Goal: Task Accomplishment & Management: Use online tool/utility

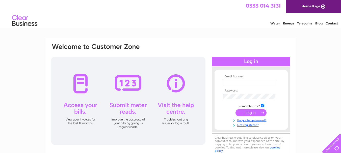
type input "difrazer@hotmail.co.uk"
click at [250, 112] on input "submit" at bounding box center [251, 112] width 31 height 7
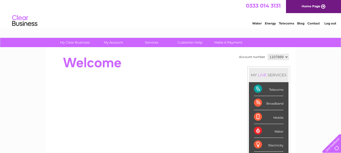
click at [262, 147] on div "Electricity" at bounding box center [269, 145] width 30 height 14
click at [264, 142] on div "Electricity" at bounding box center [269, 145] width 30 height 14
click at [257, 144] on div "Electricity" at bounding box center [269, 145] width 30 height 14
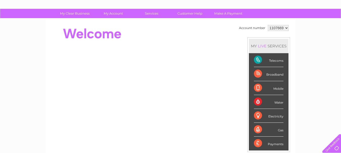
scroll to position [51, 0]
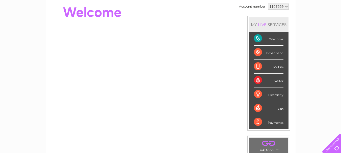
click at [257, 93] on div "Electricity" at bounding box center [269, 95] width 30 height 14
click at [259, 92] on div "Electricity" at bounding box center [269, 95] width 30 height 14
click at [256, 94] on div "Electricity" at bounding box center [269, 95] width 30 height 14
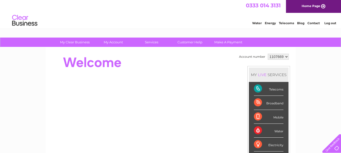
scroll to position [0, 0]
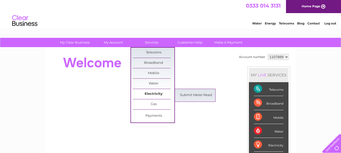
click at [148, 93] on link "Electricity" at bounding box center [154, 94] width 42 height 10
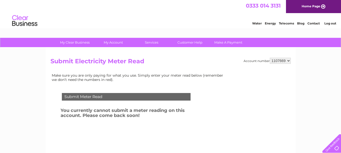
click at [111, 97] on div "Submit Meter Read" at bounding box center [126, 97] width 129 height 8
click at [102, 97] on div "Submit Meter Read" at bounding box center [126, 97] width 129 height 8
drag, startPoint x: 138, startPoint y: 96, endPoint x: 133, endPoint y: 95, distance: 4.7
click at [133, 95] on div "Submit Meter Read" at bounding box center [126, 97] width 129 height 8
click at [86, 96] on div "Submit Meter Read" at bounding box center [126, 97] width 129 height 8
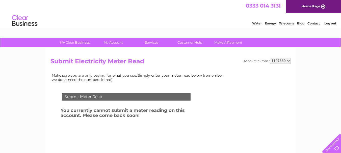
click at [86, 96] on div "Submit Meter Read" at bounding box center [126, 97] width 129 height 8
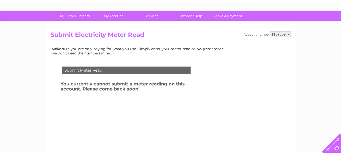
scroll to position [25, 0]
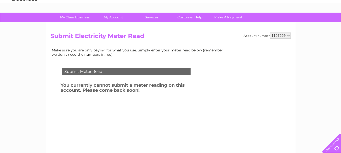
click at [85, 72] on div "Submit Meter Read" at bounding box center [126, 72] width 129 height 8
